Goal: Find specific page/section: Find specific page/section

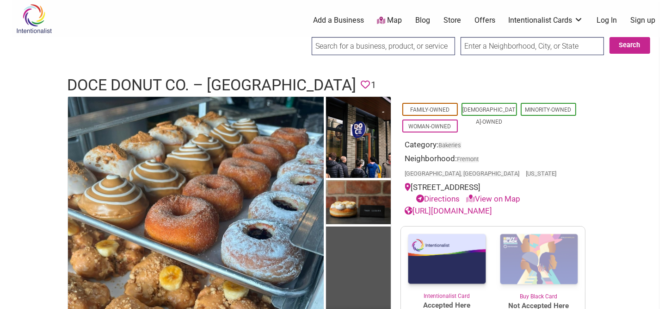
click at [456, 22] on link "Store" at bounding box center [453, 20] width 18 height 10
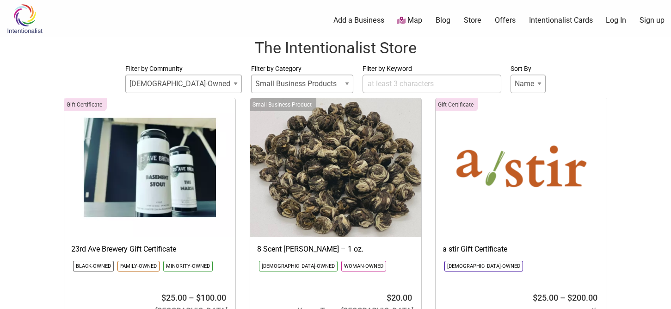
click at [414, 21] on link "Map" at bounding box center [409, 20] width 25 height 11
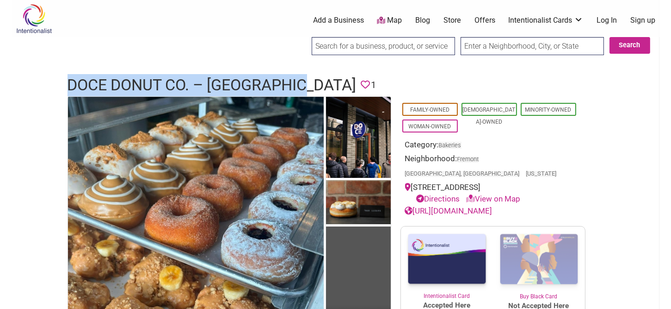
drag, startPoint x: 70, startPoint y: 80, endPoint x: 313, endPoint y: 83, distance: 243.4
click at [313, 83] on h1 "DOCE Donut Co. – [GEOGRAPHIC_DATA]" at bounding box center [212, 85] width 289 height 22
copy h1 "DOCE Donut Co. – [GEOGRAPHIC_DATA]"
